Goal: Communication & Community: Participate in discussion

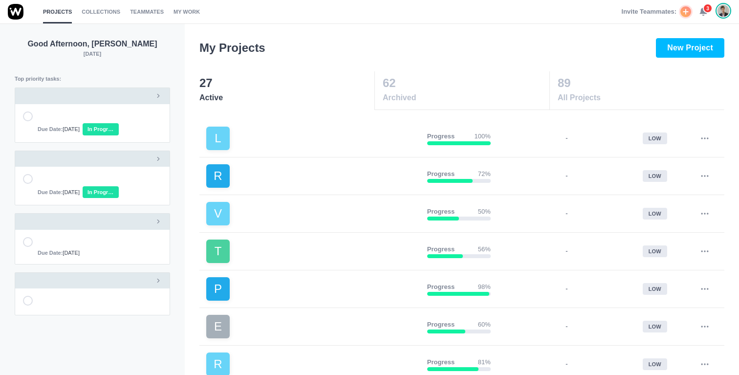
click at [703, 10] on span "3" at bounding box center [708, 8] width 10 height 10
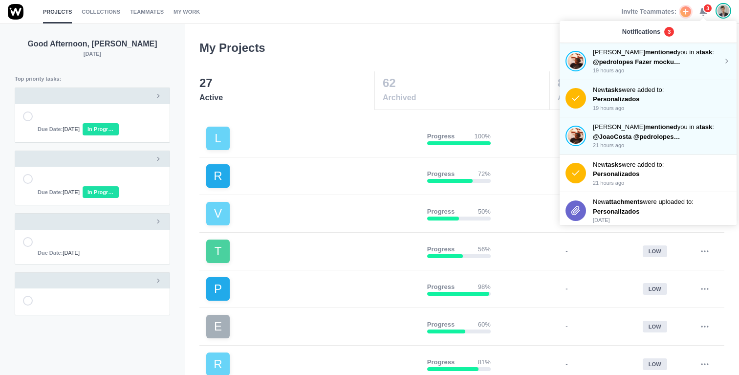
click at [672, 60] on span "@pedrolopes Fazer mockup . fundo preto e logo meio" at bounding box center [674, 61] width 163 height 7
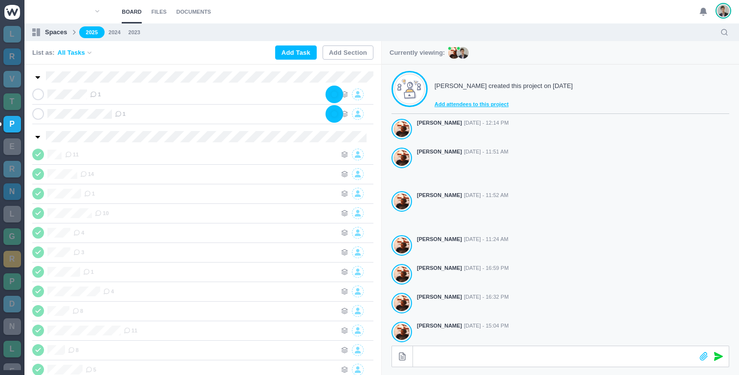
scroll to position [236, 0]
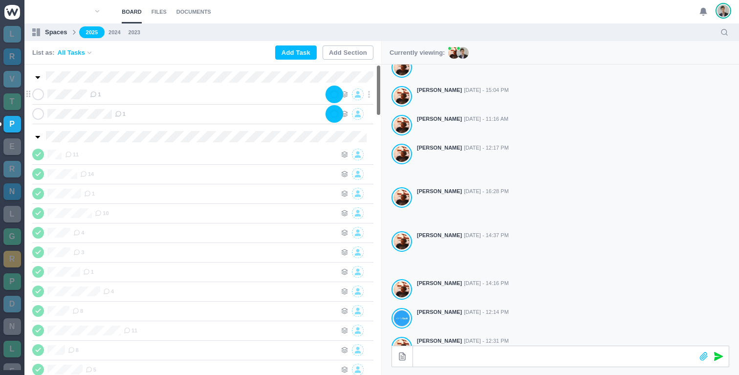
click at [97, 94] on icon at bounding box center [93, 94] width 7 height 7
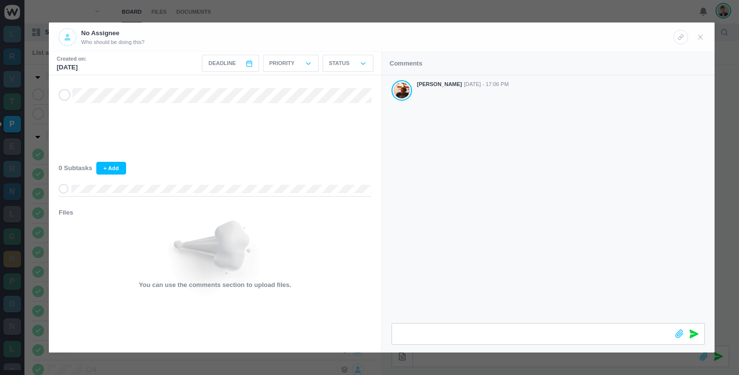
click at [532, 180] on div "[PERSON_NAME] [DATE] - 17:06 PM" at bounding box center [548, 199] width 333 height 248
click at [332, 16] on div at bounding box center [369, 187] width 739 height 375
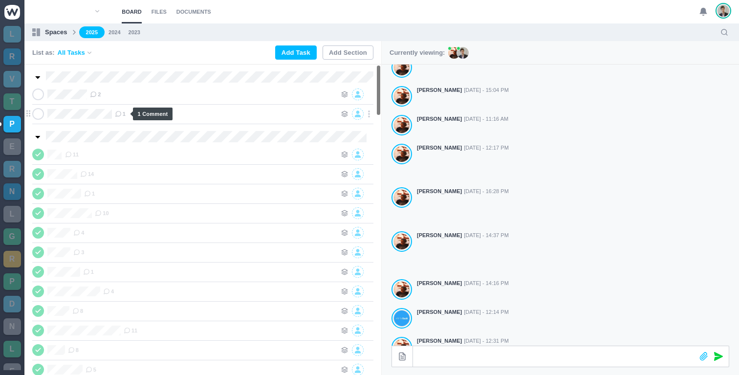
click at [122, 112] on icon at bounding box center [118, 114] width 7 height 7
